Goal: Book appointment/travel/reservation

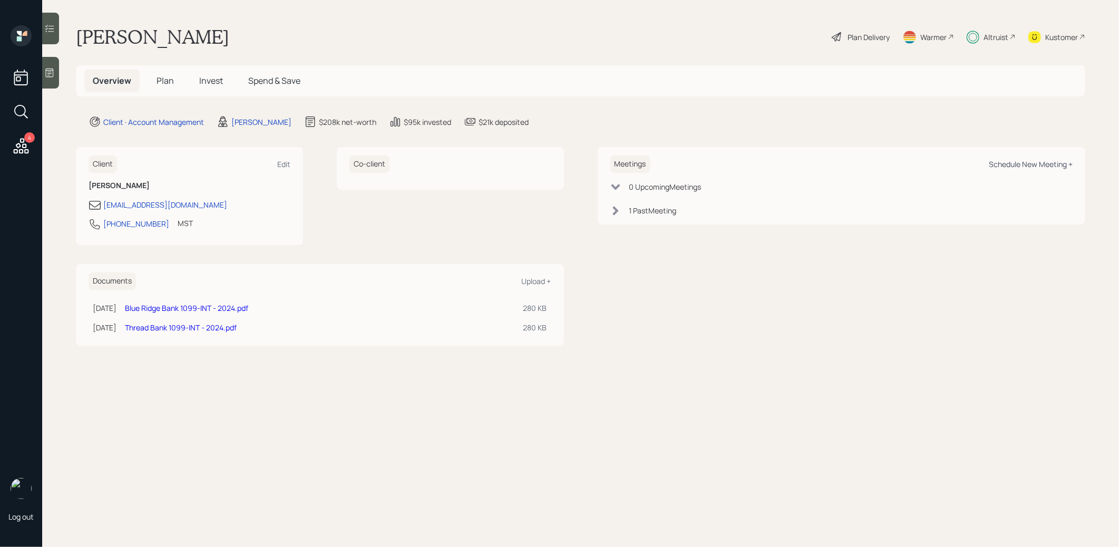
click at [1016, 164] on div "Schedule New Meeting +" at bounding box center [1030, 164] width 84 height 10
select select "8b79112e-3cfb-44f9-89e7-15267fe946c1"
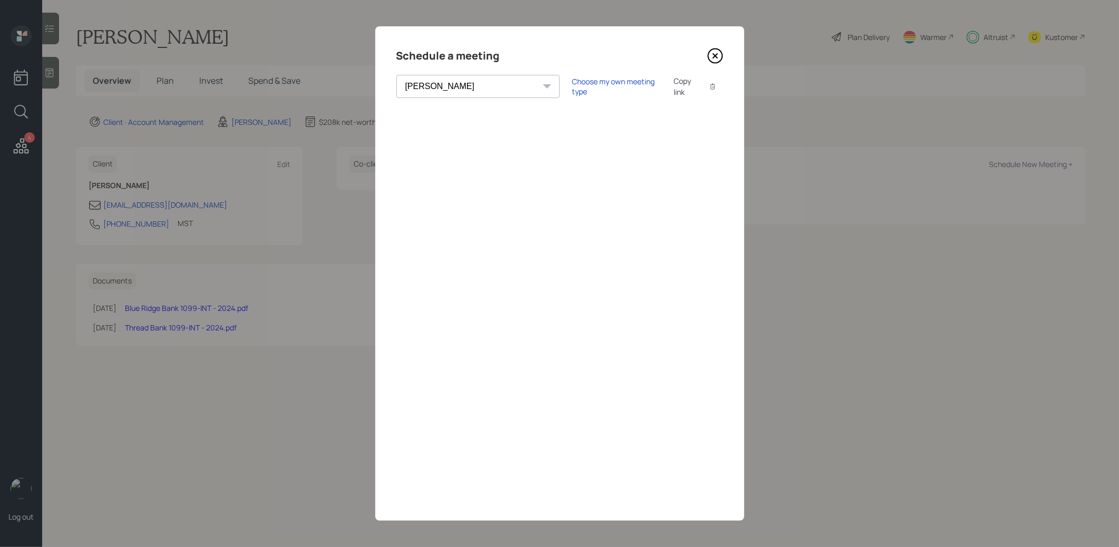
click at [722, 54] on icon at bounding box center [715, 56] width 14 height 14
